Goal: Information Seeking & Learning: Learn about a topic

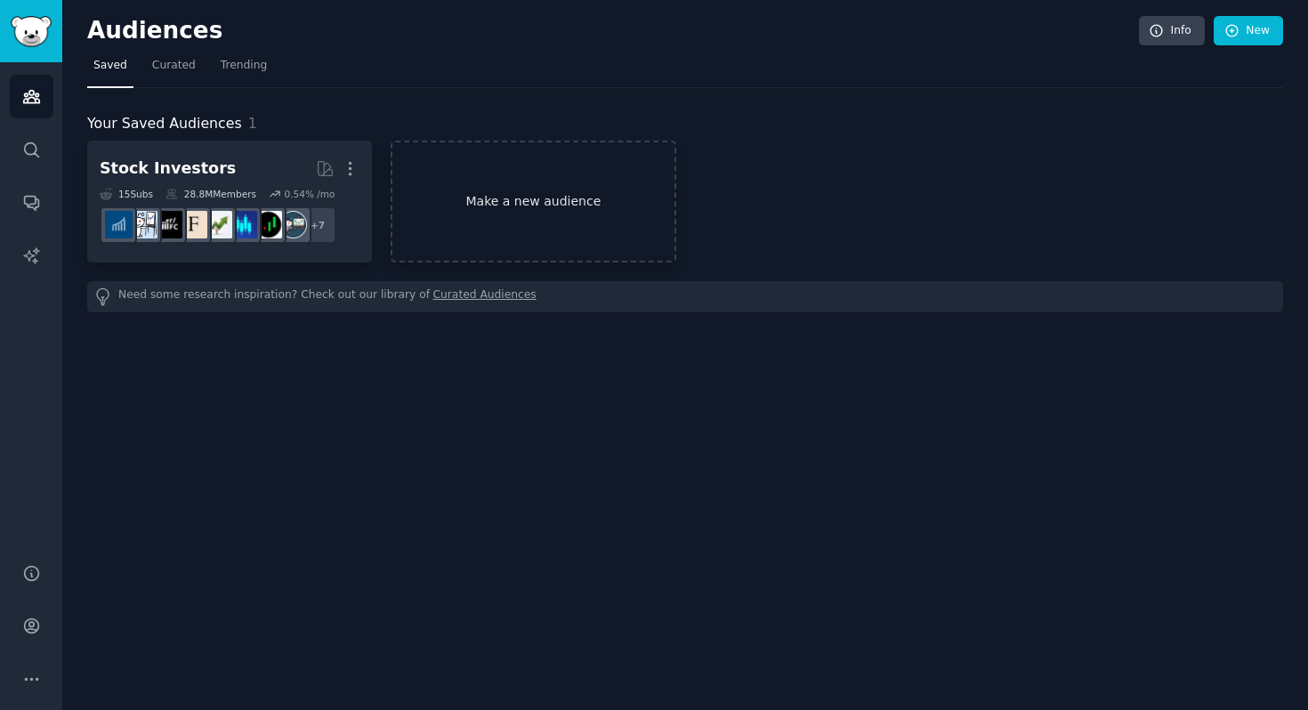
click at [566, 252] on link "Make a new audience" at bounding box center [533, 202] width 285 height 122
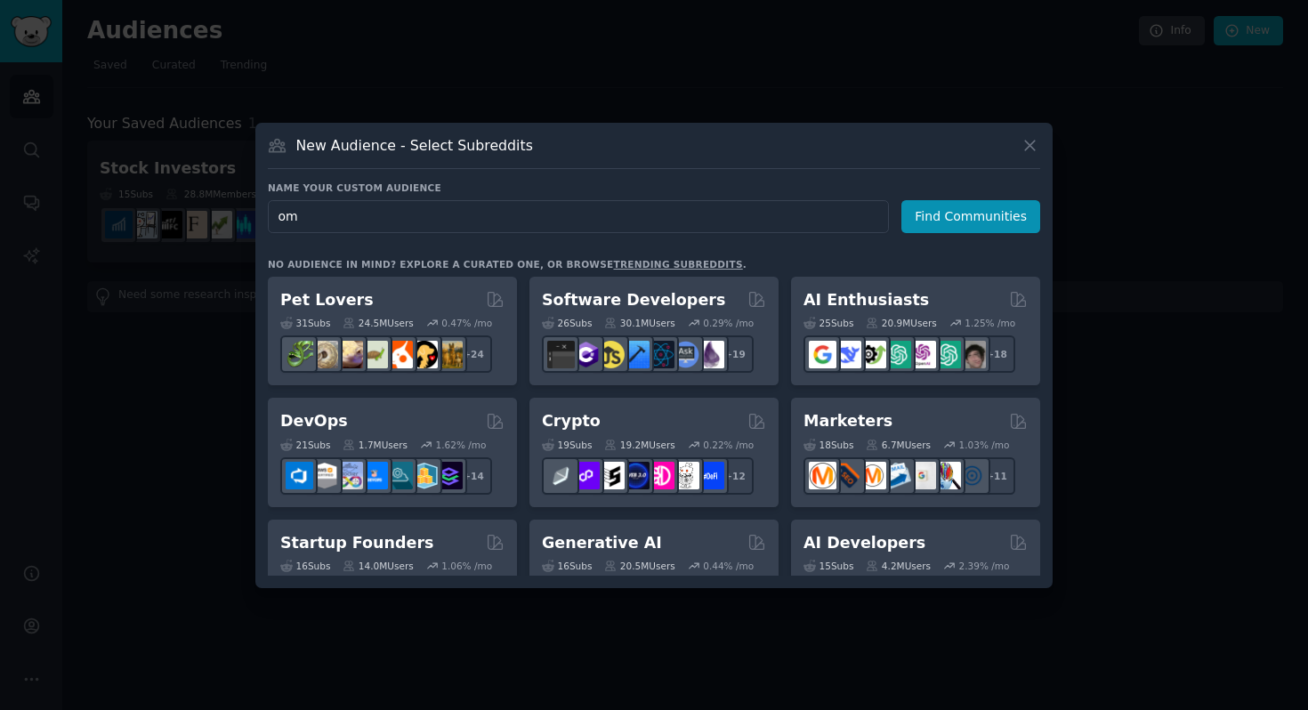
type input "o"
click at [961, 206] on button "Find Communities" at bounding box center [971, 216] width 139 height 33
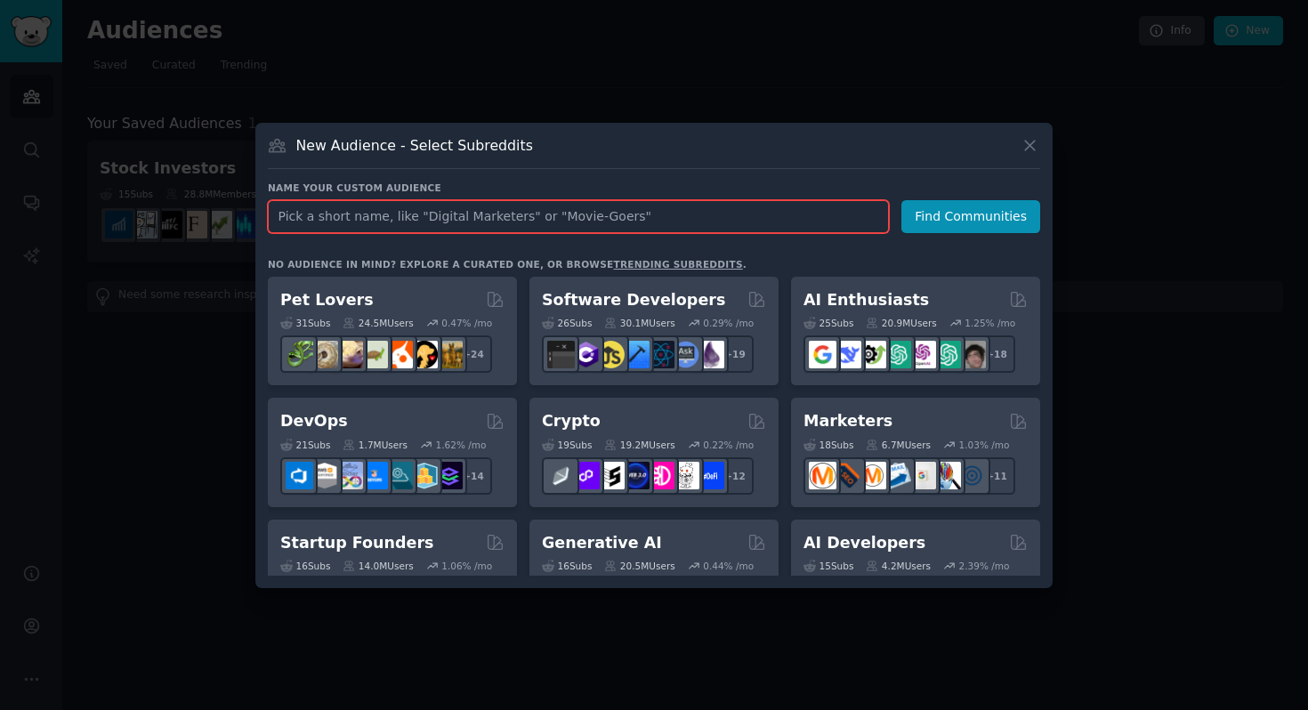
click at [845, 208] on input "text" at bounding box center [578, 216] width 621 height 33
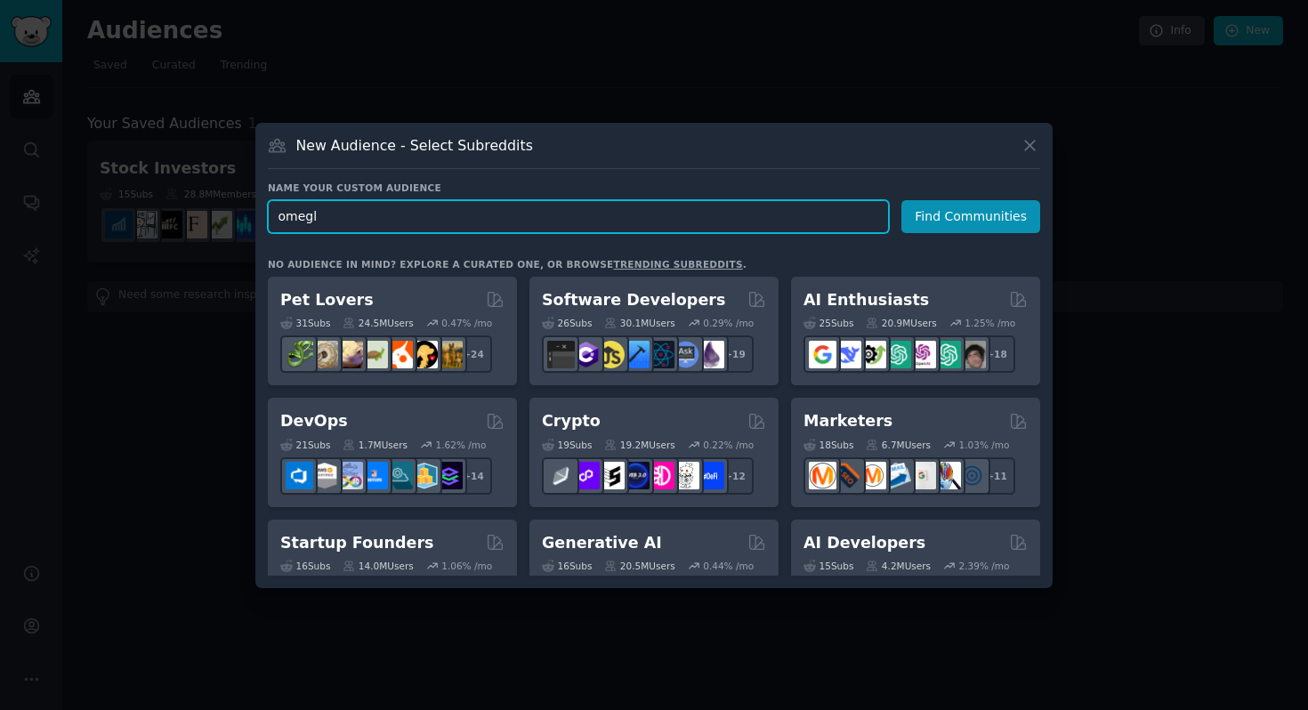
type input "omegle"
click button "Find Communities" at bounding box center [971, 216] width 139 height 33
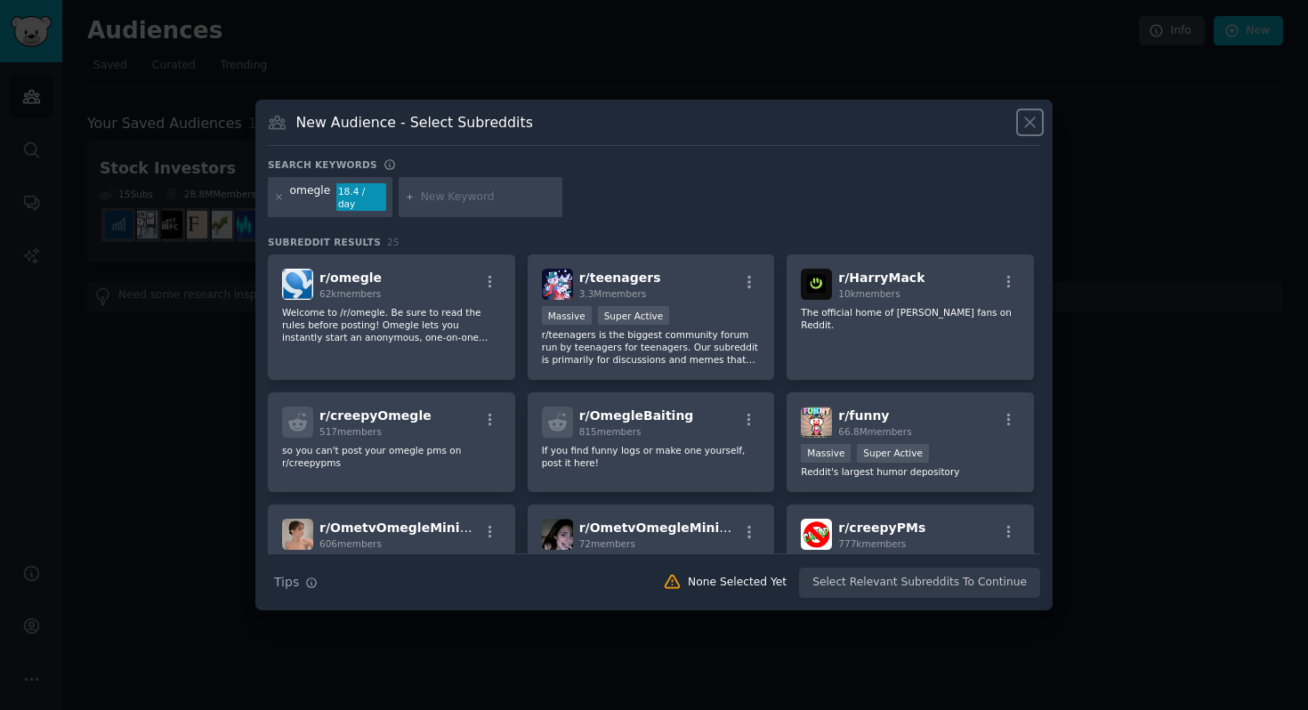
click at [1036, 126] on icon at bounding box center [1030, 122] width 19 height 19
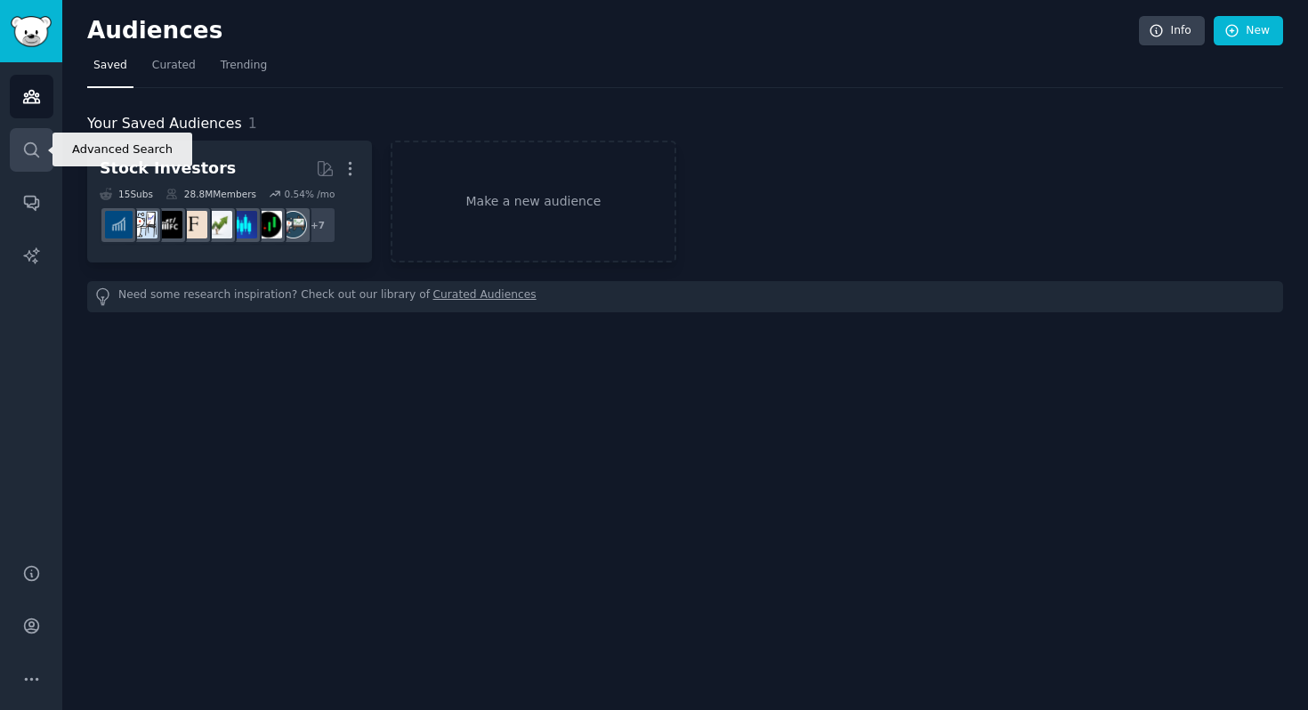
click at [26, 144] on icon "Sidebar" at bounding box center [31, 149] width 14 height 14
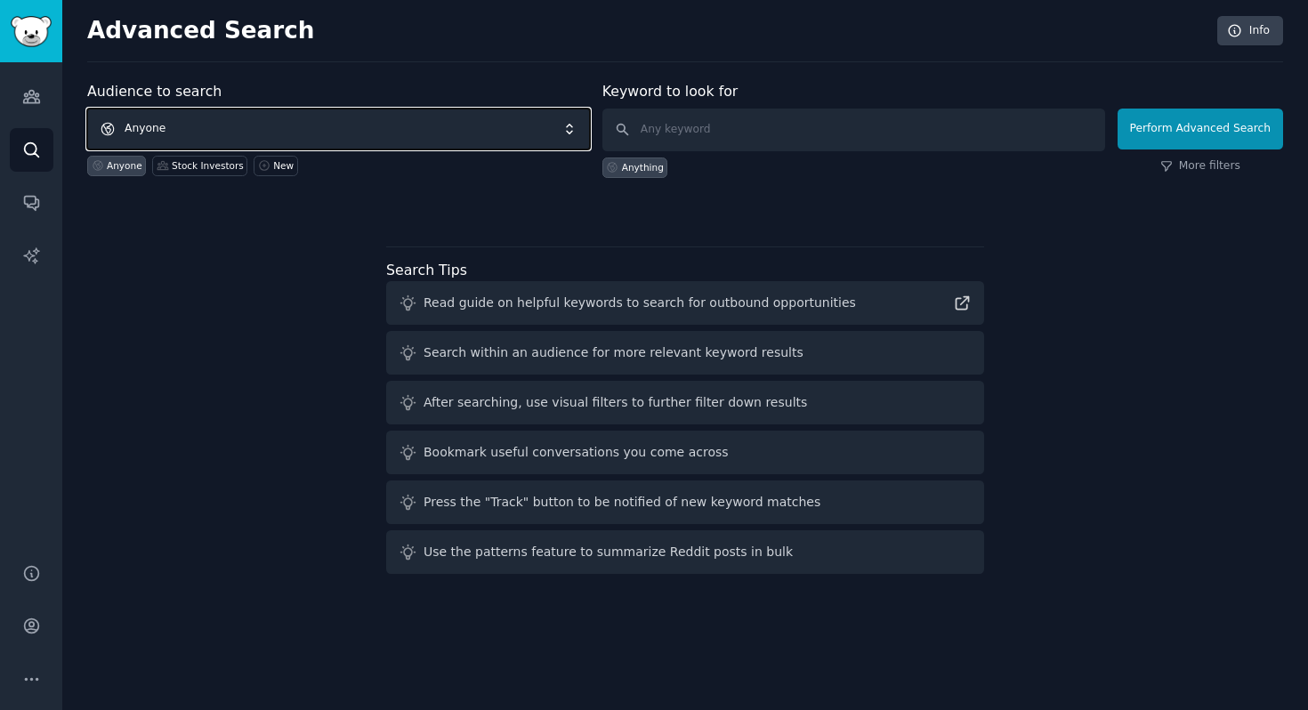
click at [321, 125] on span "Anyone" at bounding box center [338, 129] width 503 height 41
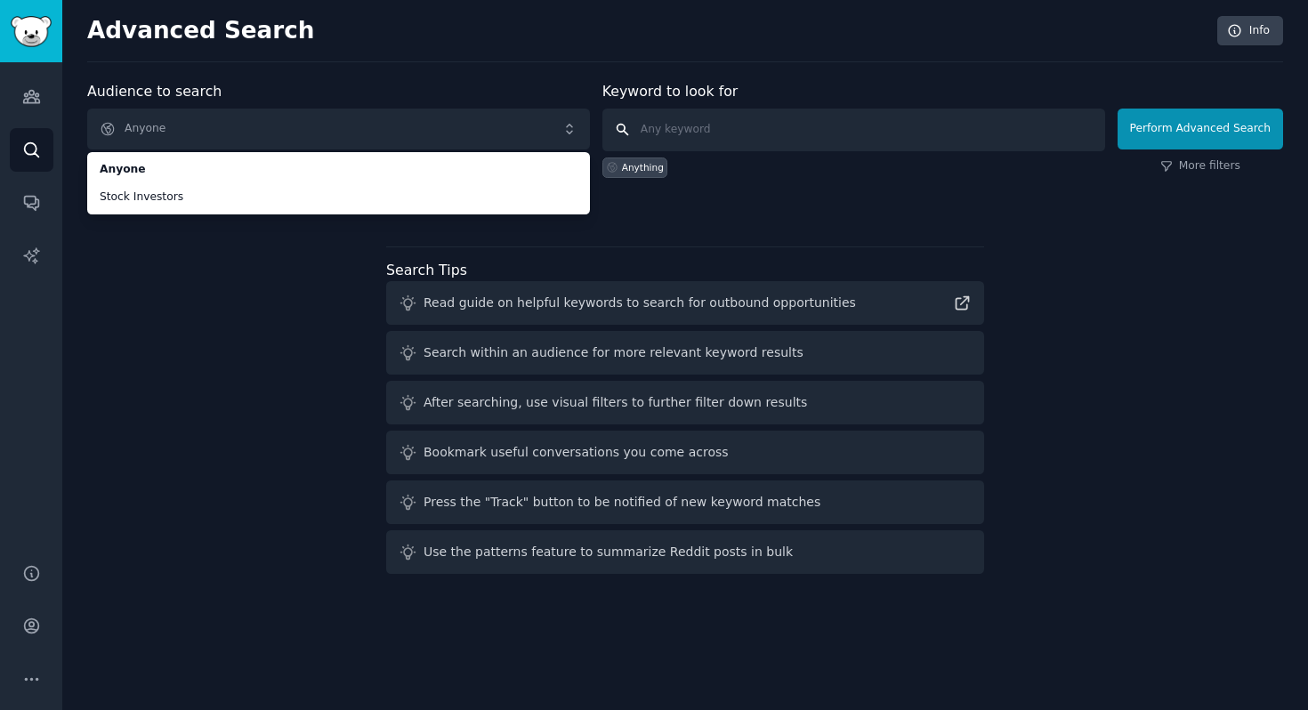
click at [691, 140] on input "text" at bounding box center [854, 130] width 503 height 43
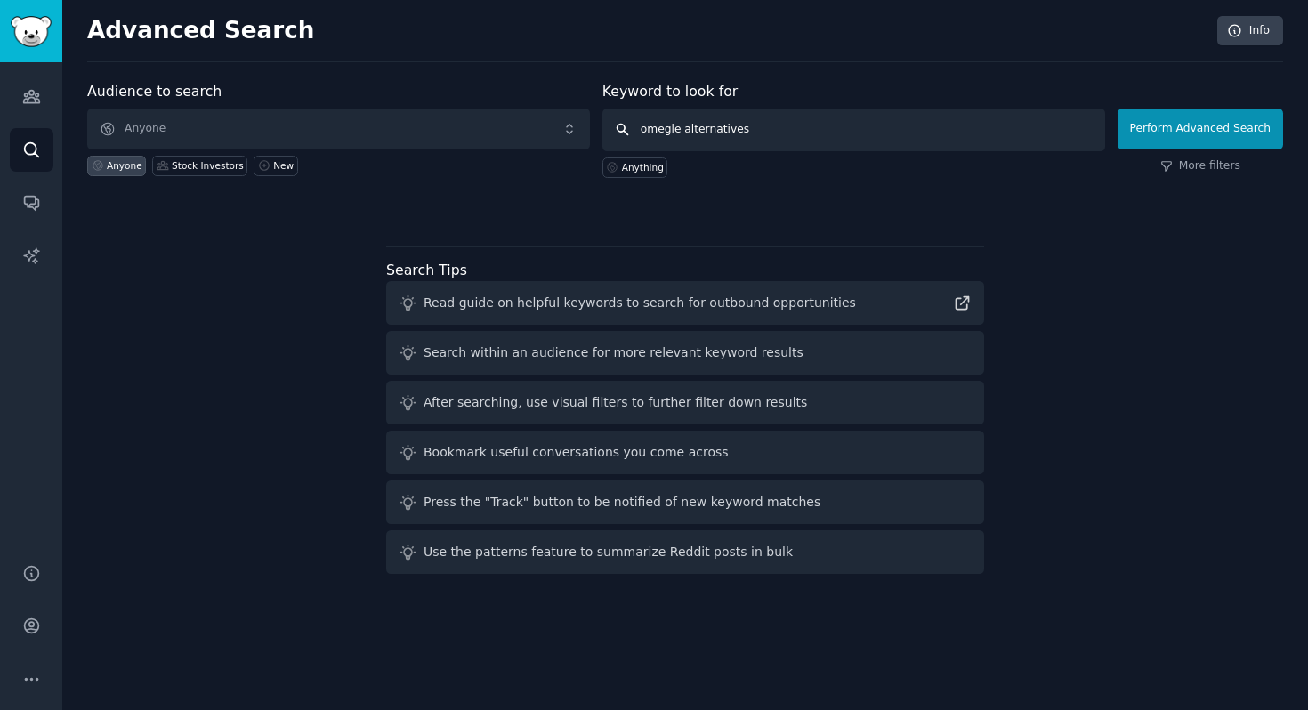
click at [657, 125] on input "omegle alternatives" at bounding box center [854, 130] width 503 height 43
type input "Omegle alternatives"
click at [758, 123] on input "Omegle alternatives" at bounding box center [854, 130] width 503 height 43
click button "Perform Advanced Search" at bounding box center [1201, 129] width 166 height 41
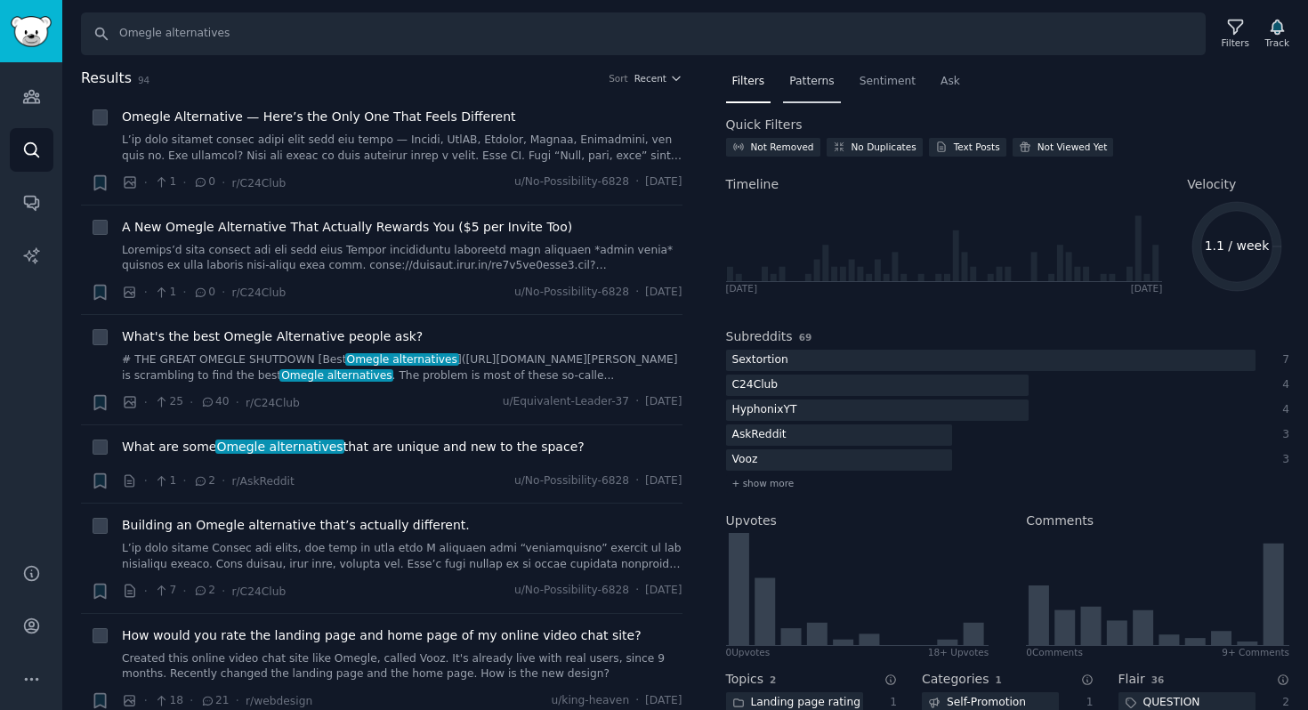
click at [793, 82] on span "Patterns" at bounding box center [812, 82] width 45 height 16
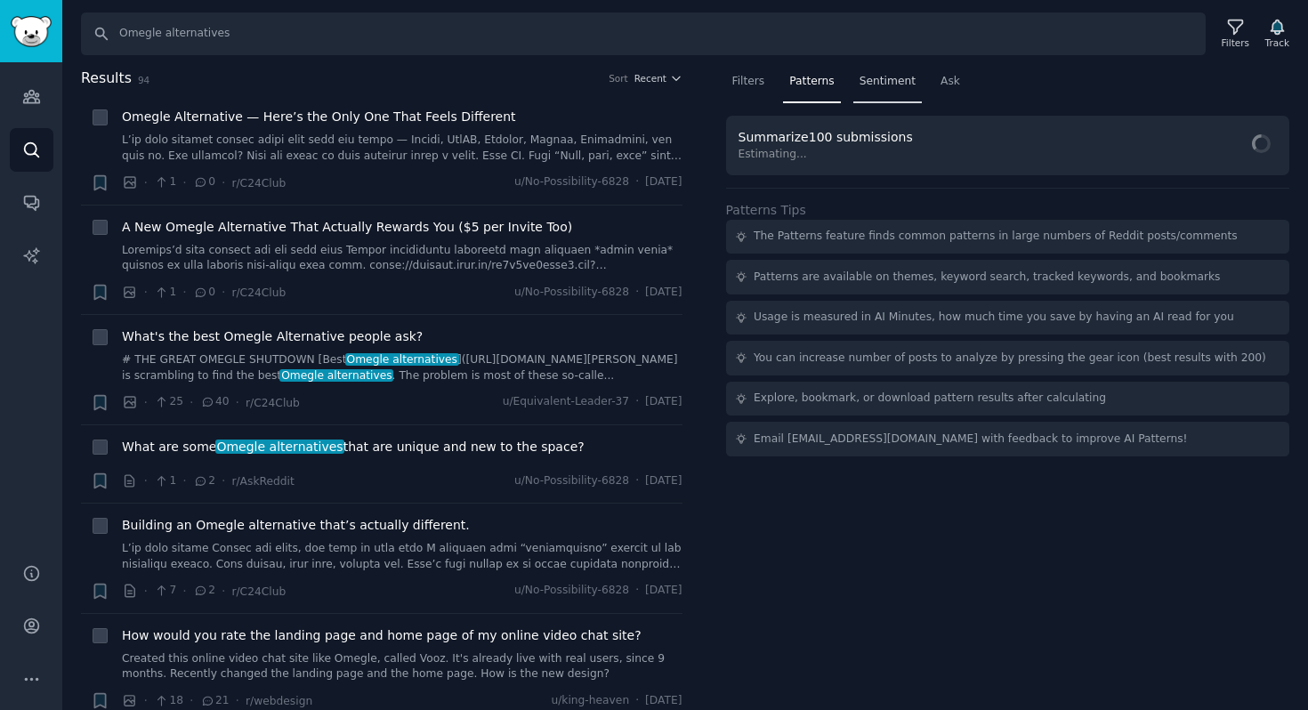
click at [887, 93] on div "Sentiment" at bounding box center [888, 86] width 69 height 36
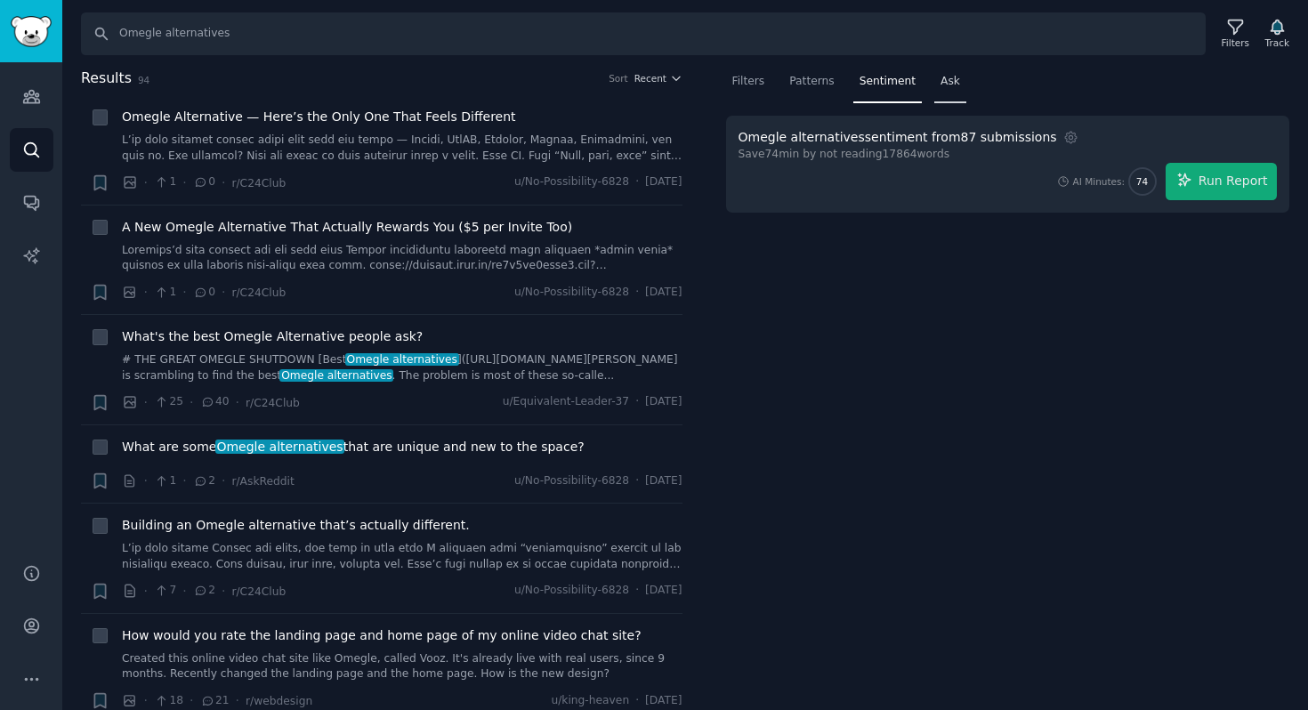
click at [958, 91] on div "Ask" at bounding box center [951, 86] width 32 height 36
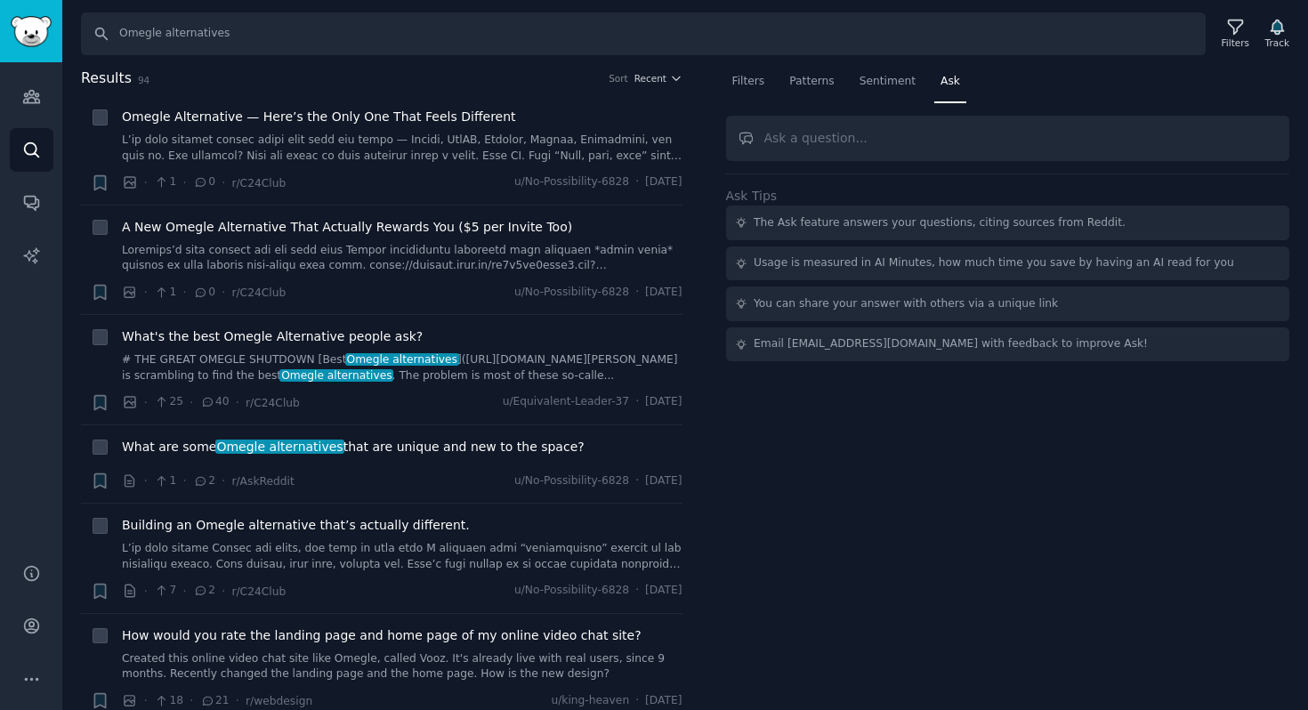
click at [771, 86] on nav "Filters Patterns Sentiment Ask" at bounding box center [1008, 86] width 564 height 36
click at [731, 93] on div "Filters" at bounding box center [748, 86] width 45 height 36
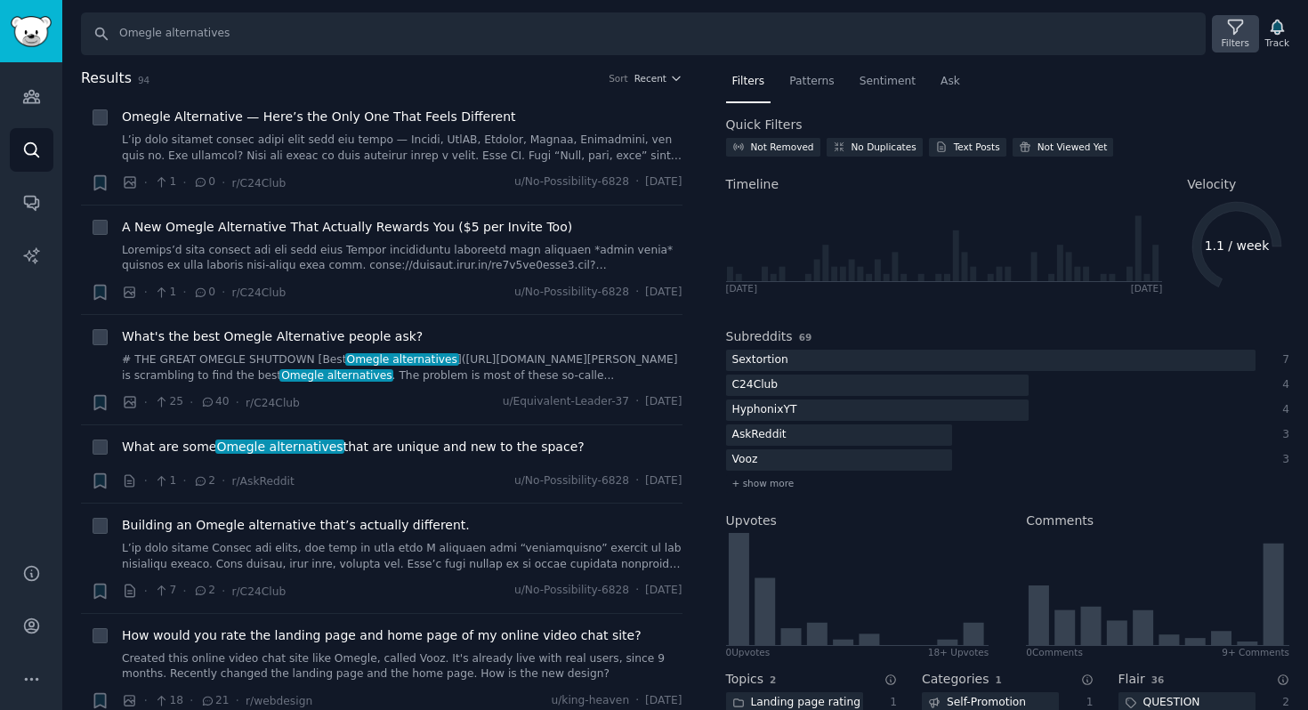
click at [1235, 41] on div "Filters" at bounding box center [1236, 42] width 28 height 12
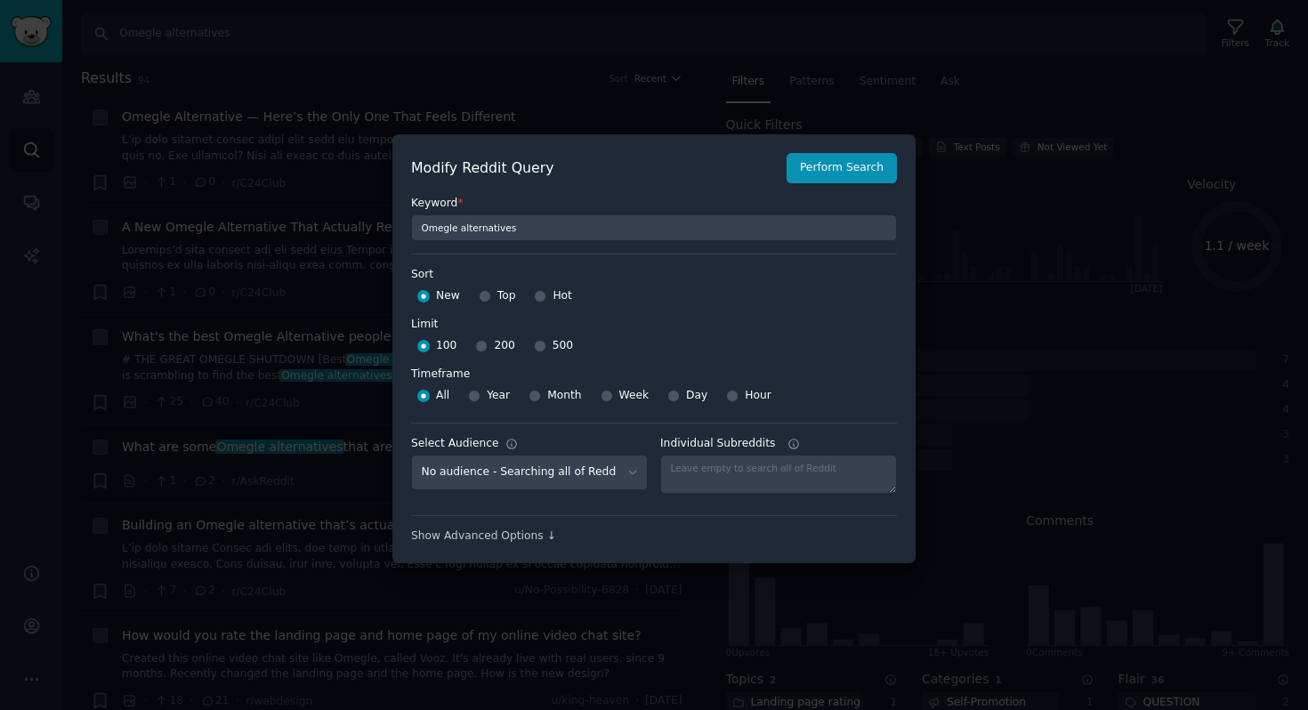
scroll to position [12, 0]
click at [1204, 233] on div at bounding box center [654, 355] width 1308 height 710
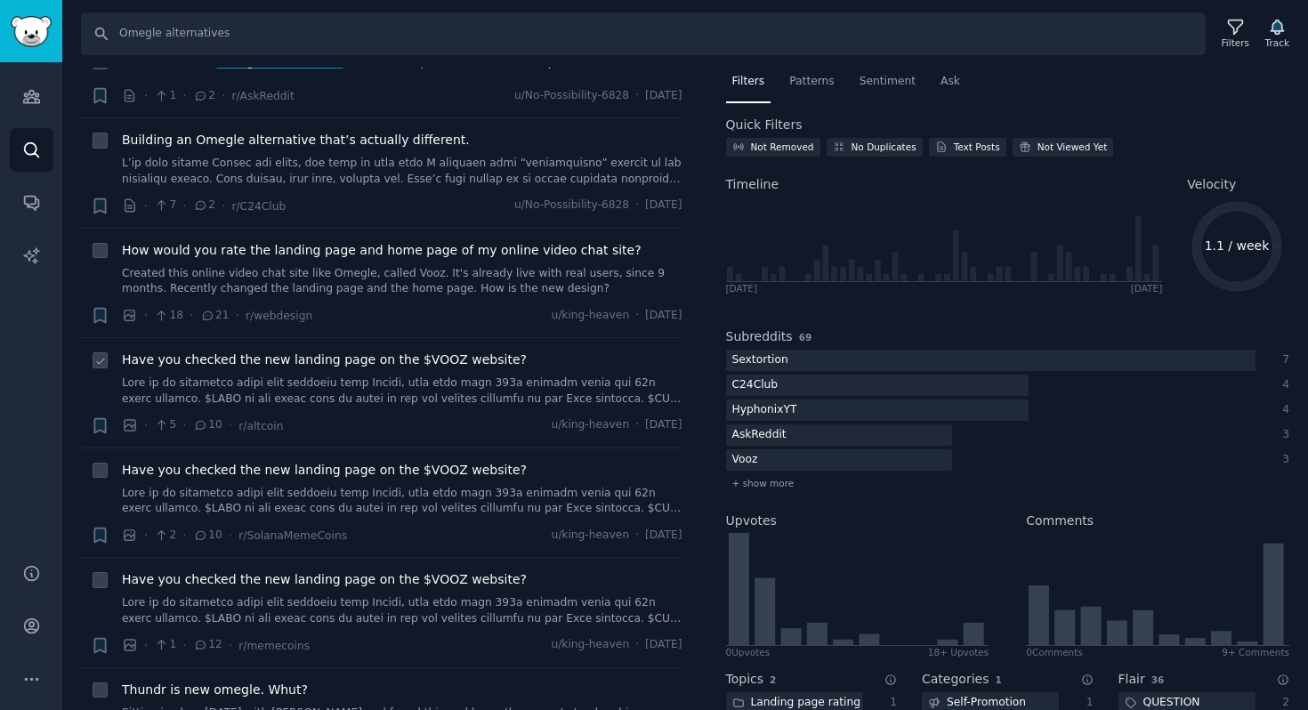
scroll to position [0, 0]
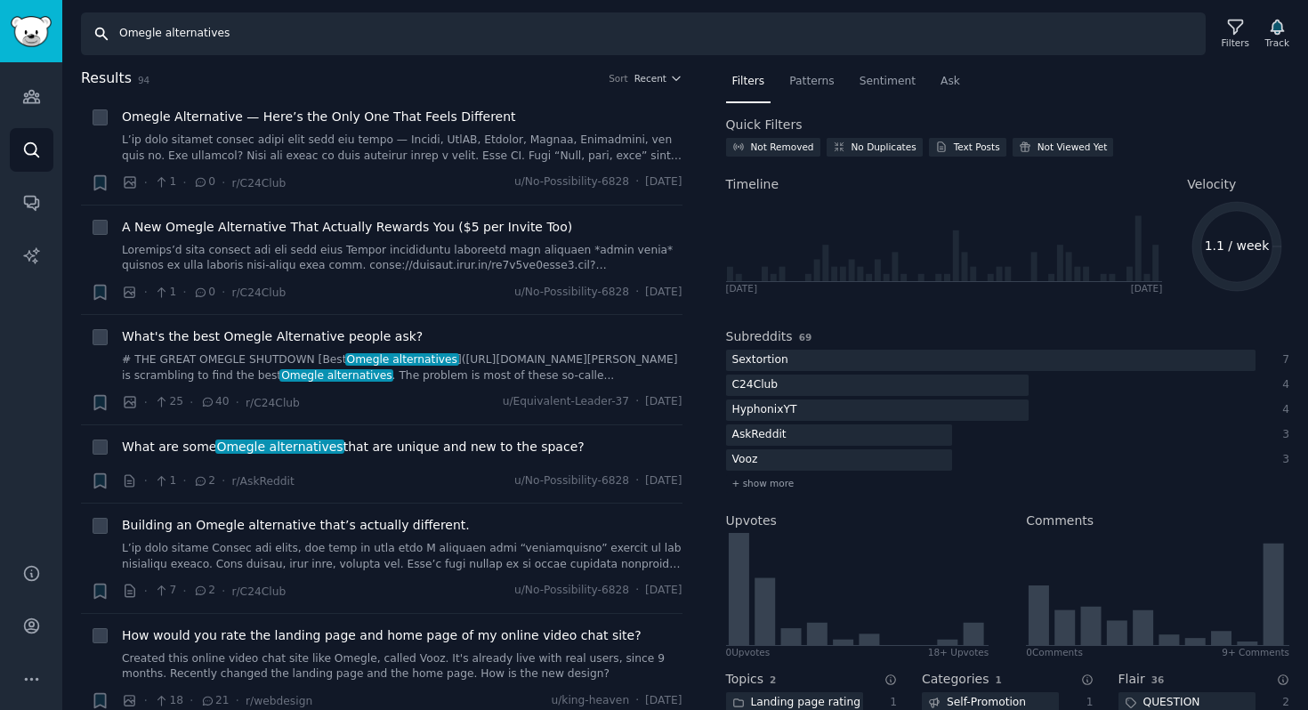
click at [117, 29] on input "Omegle alternatives" at bounding box center [643, 33] width 1125 height 43
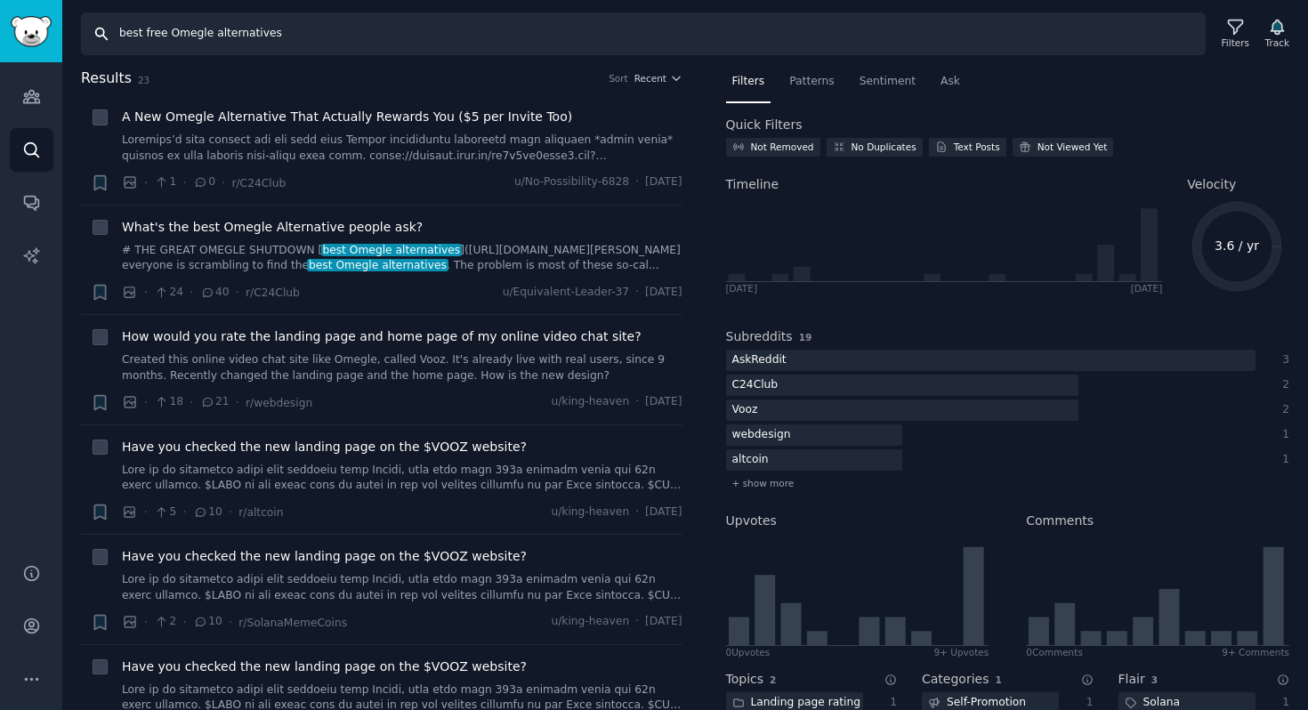
click at [384, 33] on input "best free Omegle alternatives" at bounding box center [643, 33] width 1125 height 43
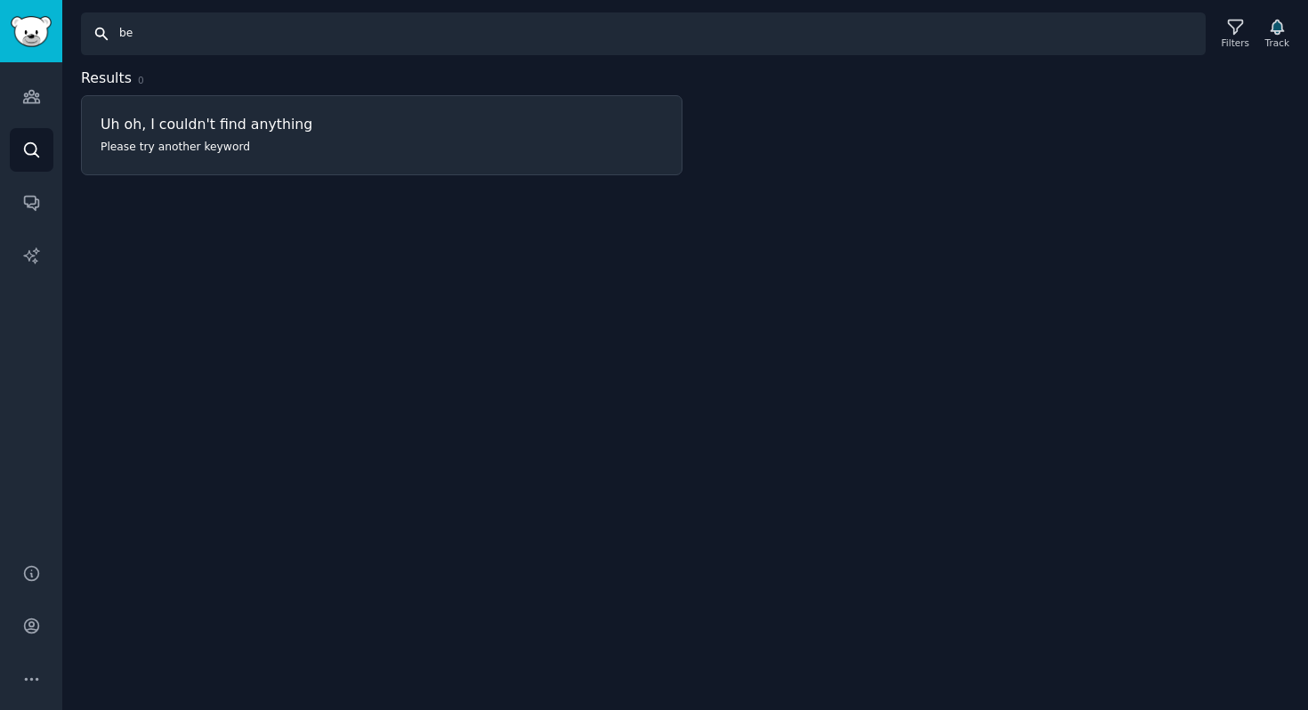
type input "b"
click at [20, 109] on link "Audiences" at bounding box center [32, 97] width 44 height 44
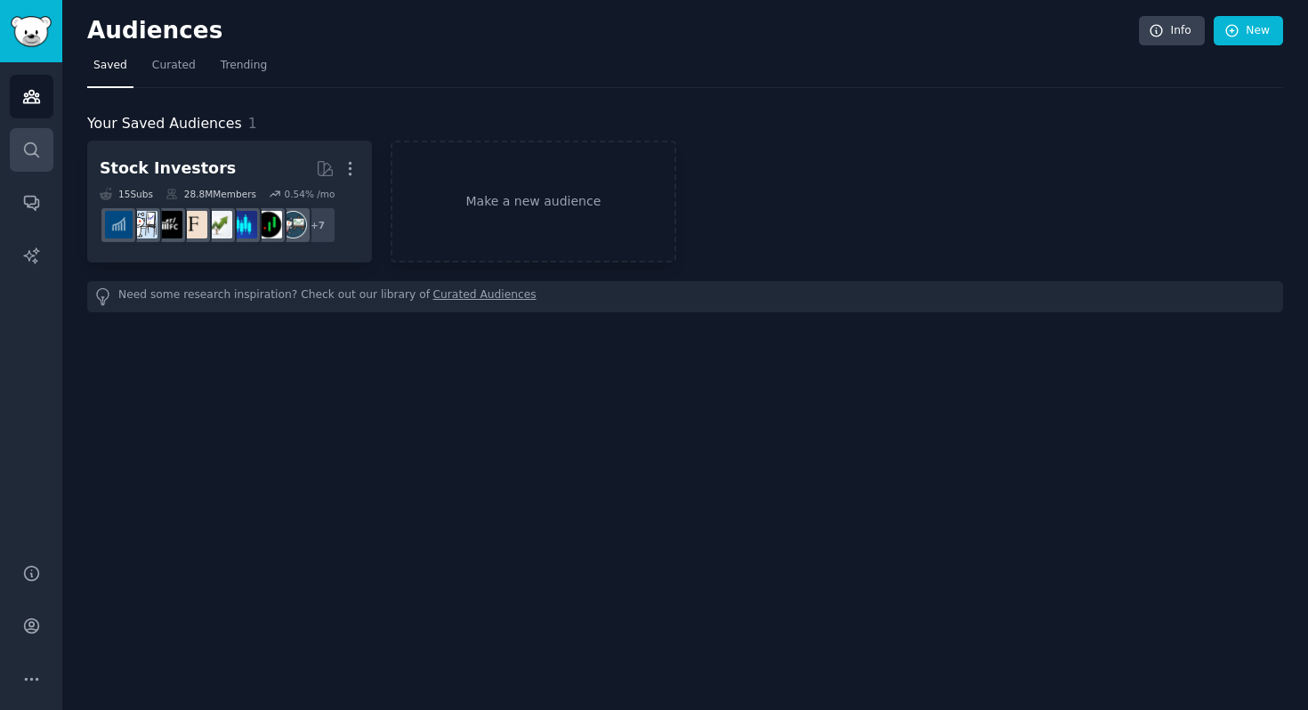
click at [30, 153] on icon "Sidebar" at bounding box center [31, 150] width 19 height 19
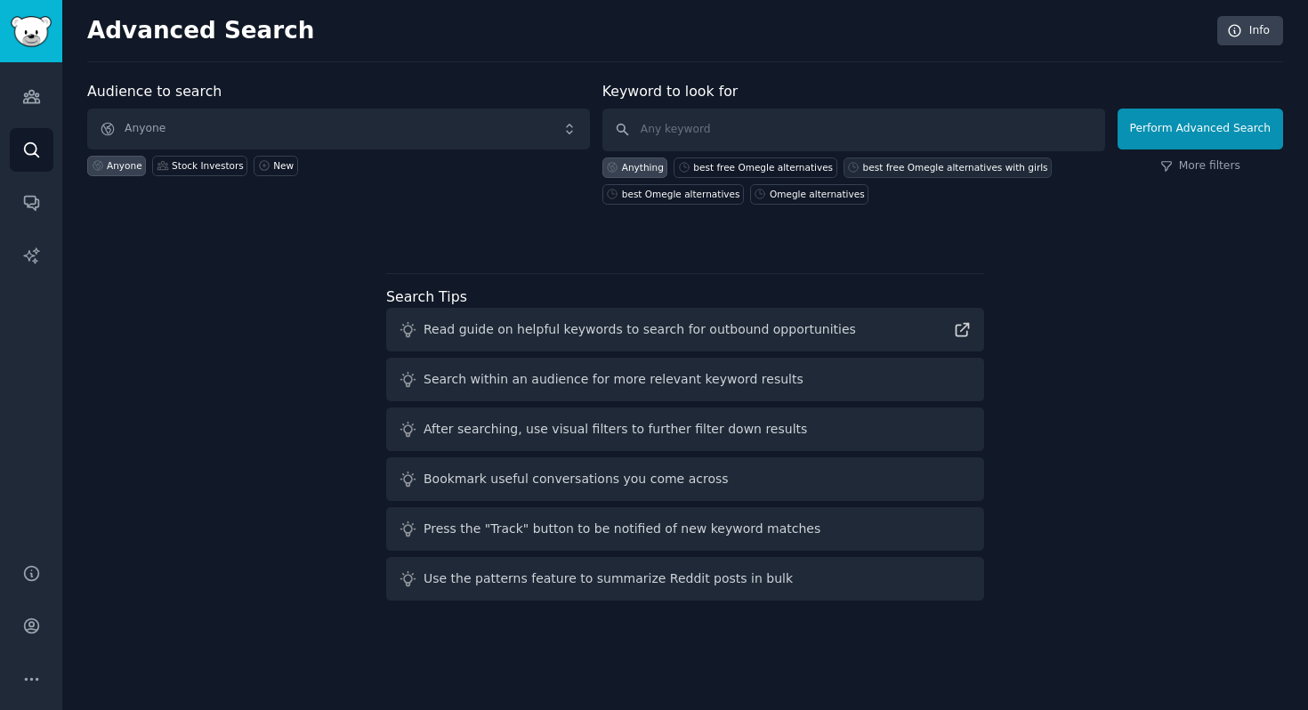
click at [937, 163] on div "best free Omegle alternatives with girls" at bounding box center [955, 167] width 185 height 12
type input "best free Omegle alternatives with girls"
click at [844, 160] on div "best free Omegle alternatives with girls" at bounding box center [948, 168] width 209 height 20
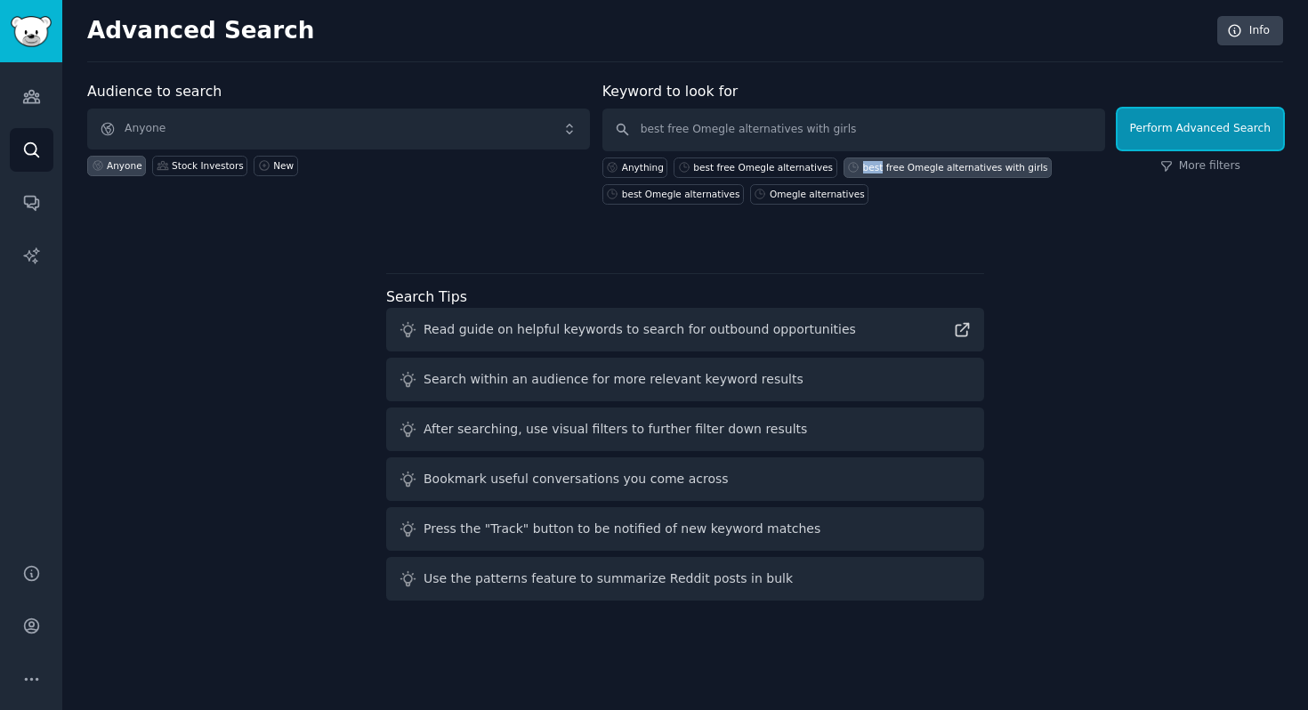
click at [844, 160] on div "best free Omegle alternatives with girls" at bounding box center [948, 168] width 209 height 20
click at [863, 166] on div "best free Omegle alternatives with girls" at bounding box center [955, 167] width 185 height 12
click at [840, 191] on div "Omegle alternatives" at bounding box center [817, 194] width 95 height 12
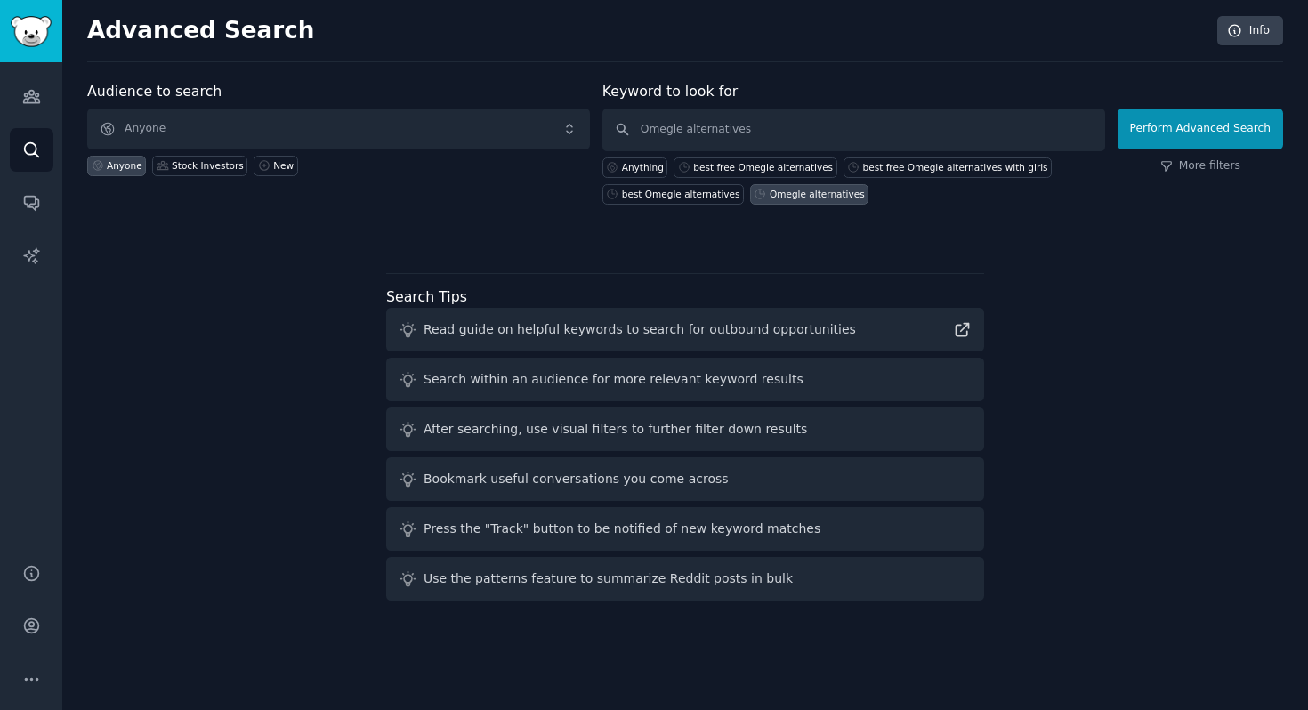
click at [602, 220] on div "Audience to search Anyone Anyone Stock Investors New Keyword to look for Omegle…" at bounding box center [685, 161] width 1196 height 161
click at [717, 248] on div "Audience to search Anyone Anyone Stock Investors New Keyword to look for Omegle…" at bounding box center [685, 344] width 1196 height 527
click at [823, 185] on div "Omegle alternatives" at bounding box center [809, 194] width 118 height 20
click at [1090, 176] on div "Anything best free Omegle alternatives best free Omegle alternatives with girls…" at bounding box center [854, 177] width 503 height 53
click at [1088, 176] on div "Anything best free Omegle alternatives best free Omegle alternatives with girls…" at bounding box center [854, 177] width 503 height 53
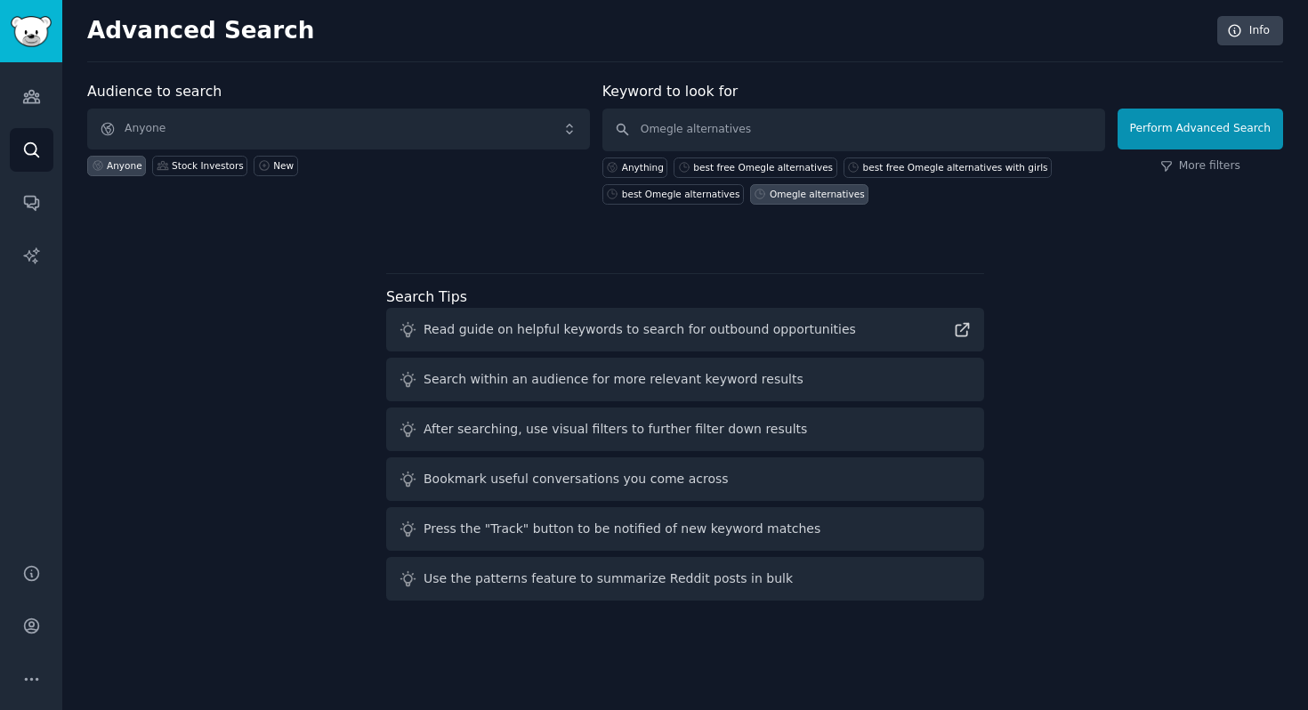
click at [843, 223] on div "Audience to search Anyone Anyone Stock Investors New Keyword to look for Omegle…" at bounding box center [685, 161] width 1196 height 161
click at [749, 119] on input "Omegle alternatives" at bounding box center [854, 130] width 503 height 43
click at [762, 125] on input "Omegle alternatives" at bounding box center [854, 130] width 503 height 43
type input "Omegle alternativ"
click at [762, 125] on input "Omegle alternativ" at bounding box center [854, 130] width 503 height 43
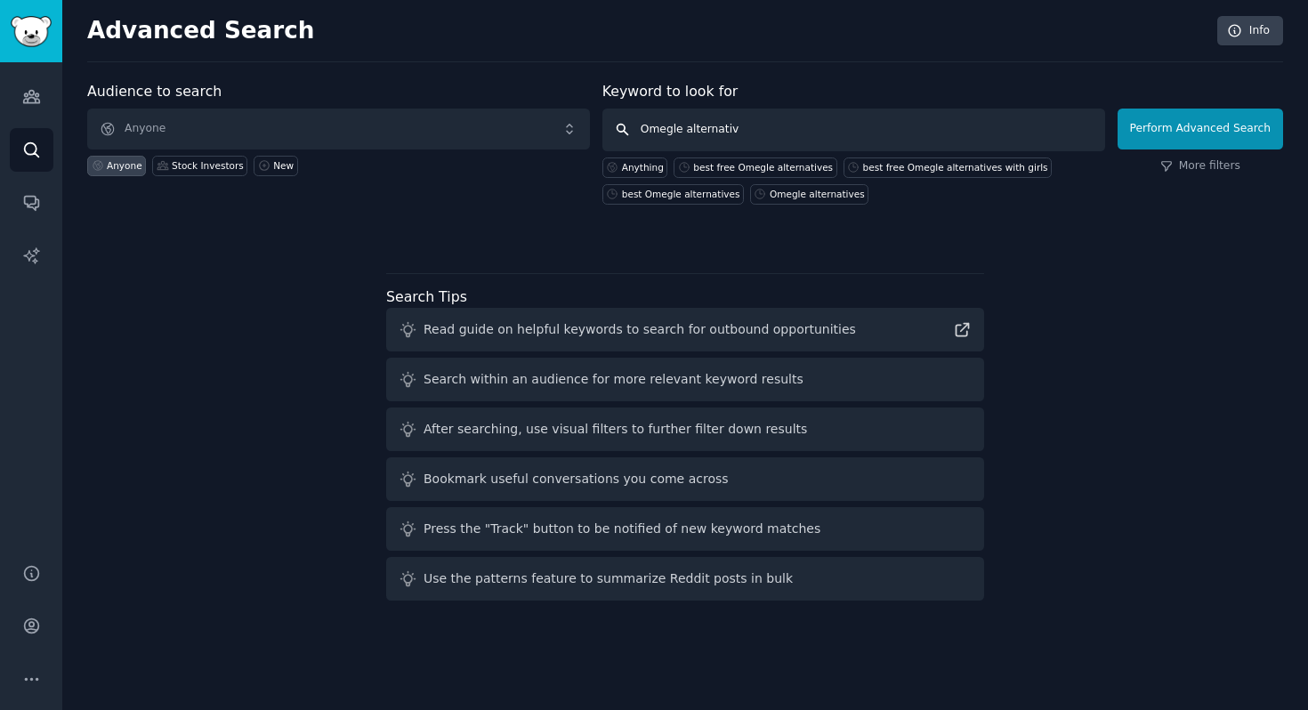
click at [762, 125] on input "Omegle alternativ" at bounding box center [854, 130] width 503 height 43
click at [767, 159] on div "best free Omegle alternatives" at bounding box center [755, 168] width 163 height 20
type input "best free Omegle alternatives"
click at [812, 142] on input "best free Omegle alternatives" at bounding box center [854, 130] width 503 height 43
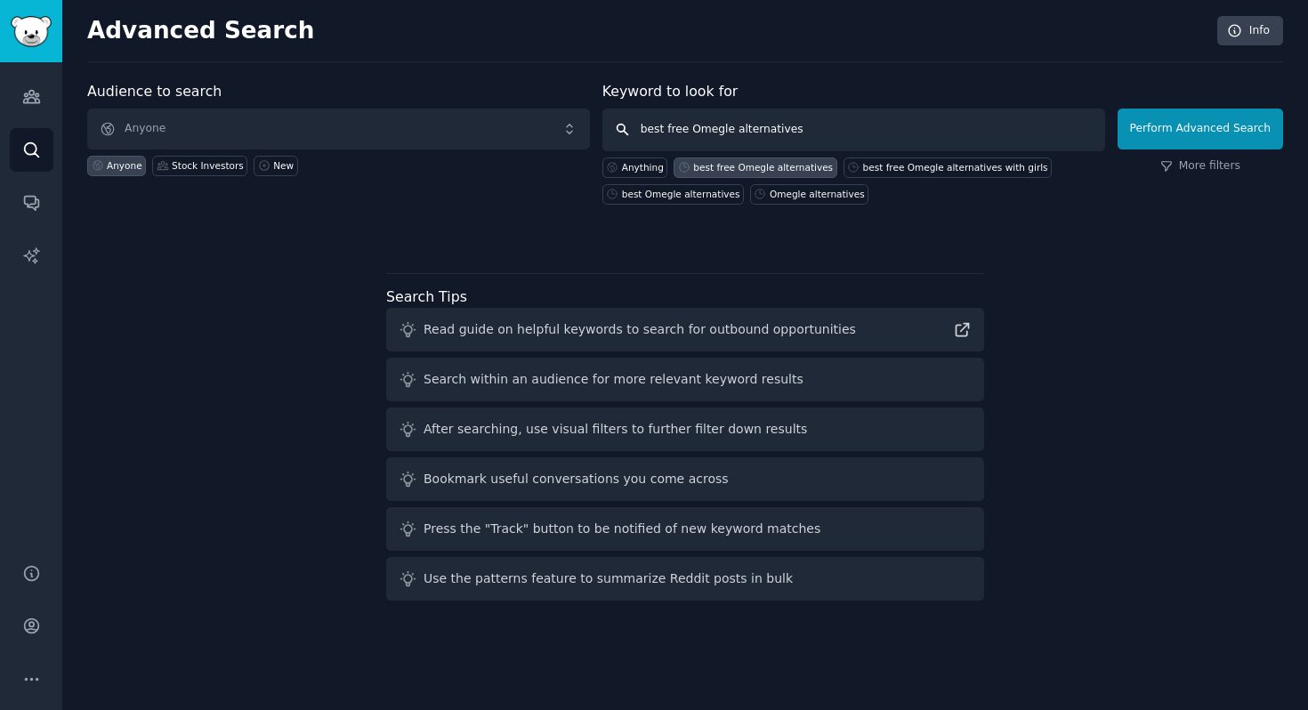
click at [812, 142] on input "best free Omegle alternatives" at bounding box center [854, 130] width 503 height 43
click at [812, 136] on input "best free Omegle alternatives" at bounding box center [854, 130] width 503 height 43
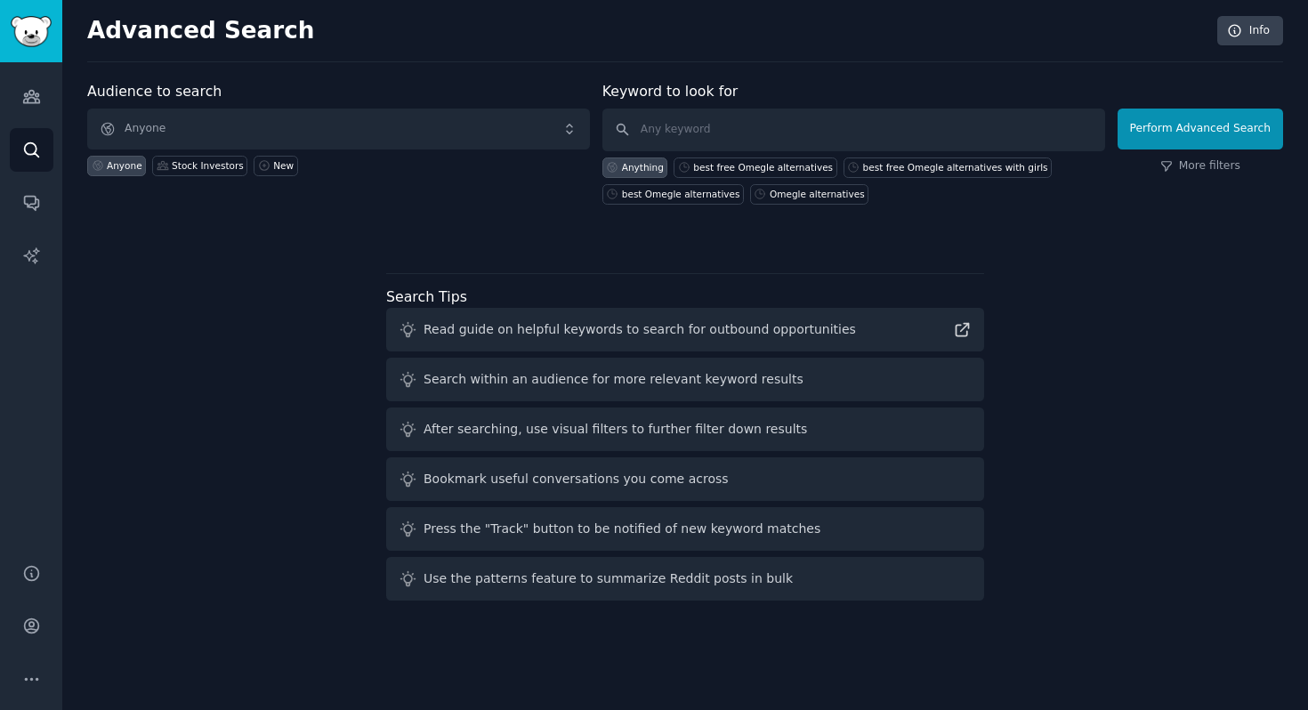
click at [878, 212] on div "Audience to search Anyone Anyone Stock Investors New Keyword to look for Anythi…" at bounding box center [685, 161] width 1196 height 161
